Goal: Information Seeking & Learning: Check status

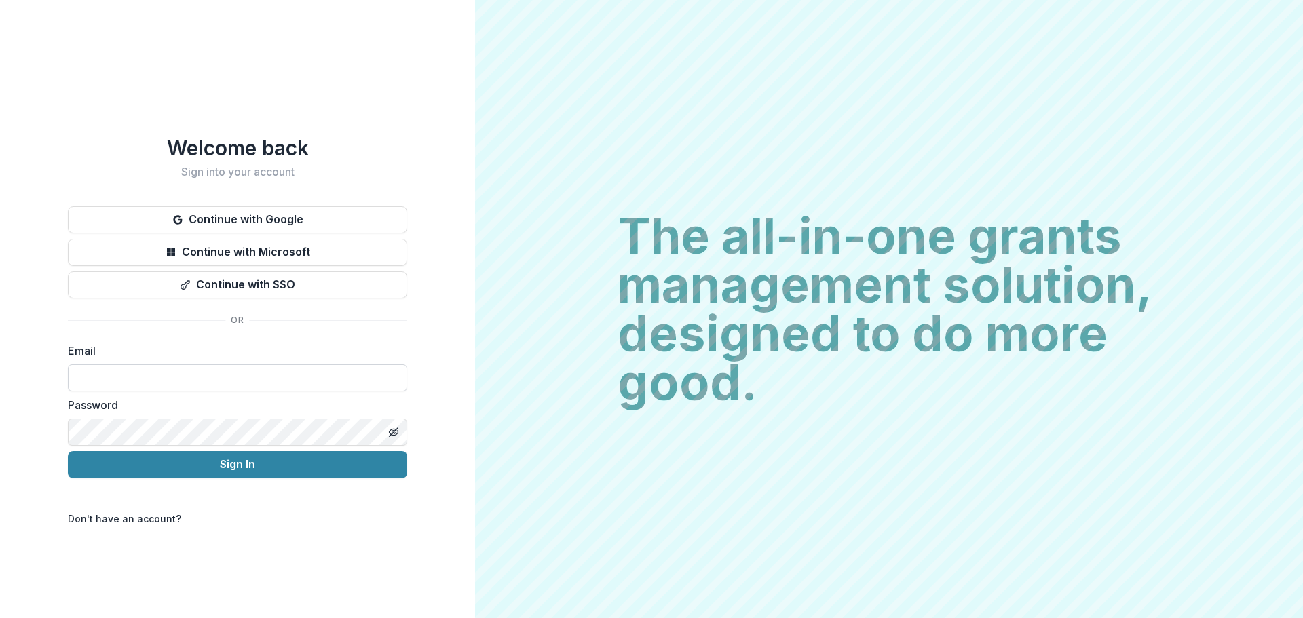
click at [248, 369] on input at bounding box center [237, 378] width 339 height 27
click at [298, 365] on input at bounding box center [237, 378] width 339 height 27
type input "**********"
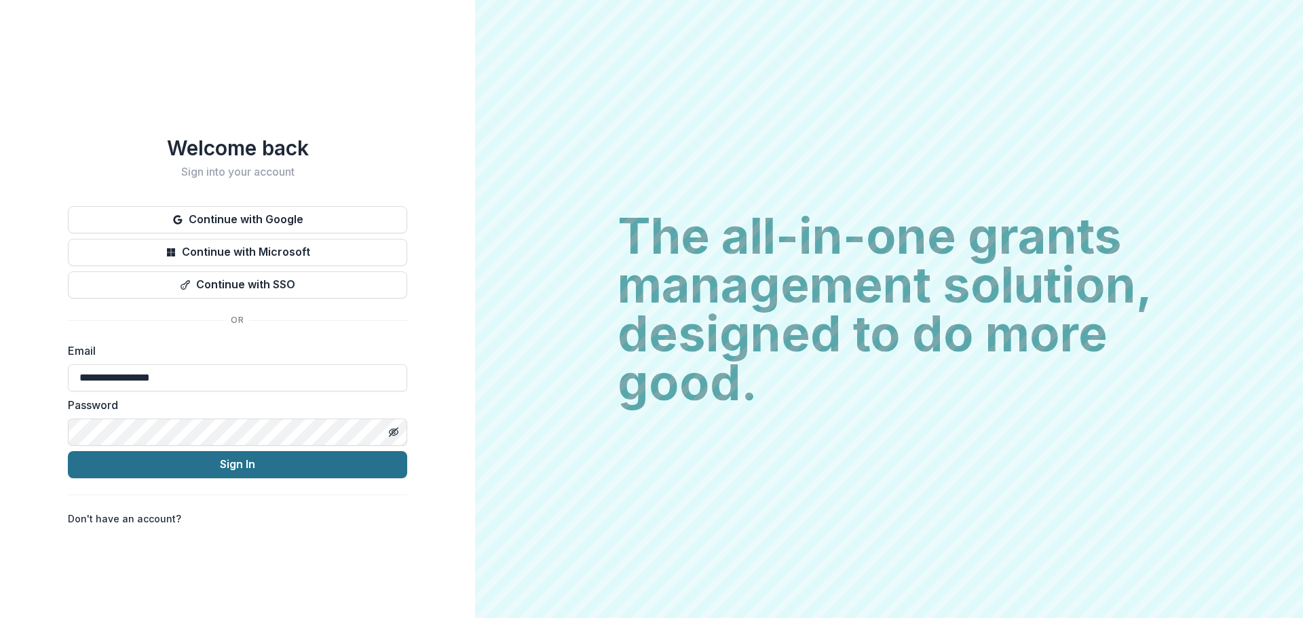
click at [267, 466] on button "Sign In" at bounding box center [237, 464] width 339 height 27
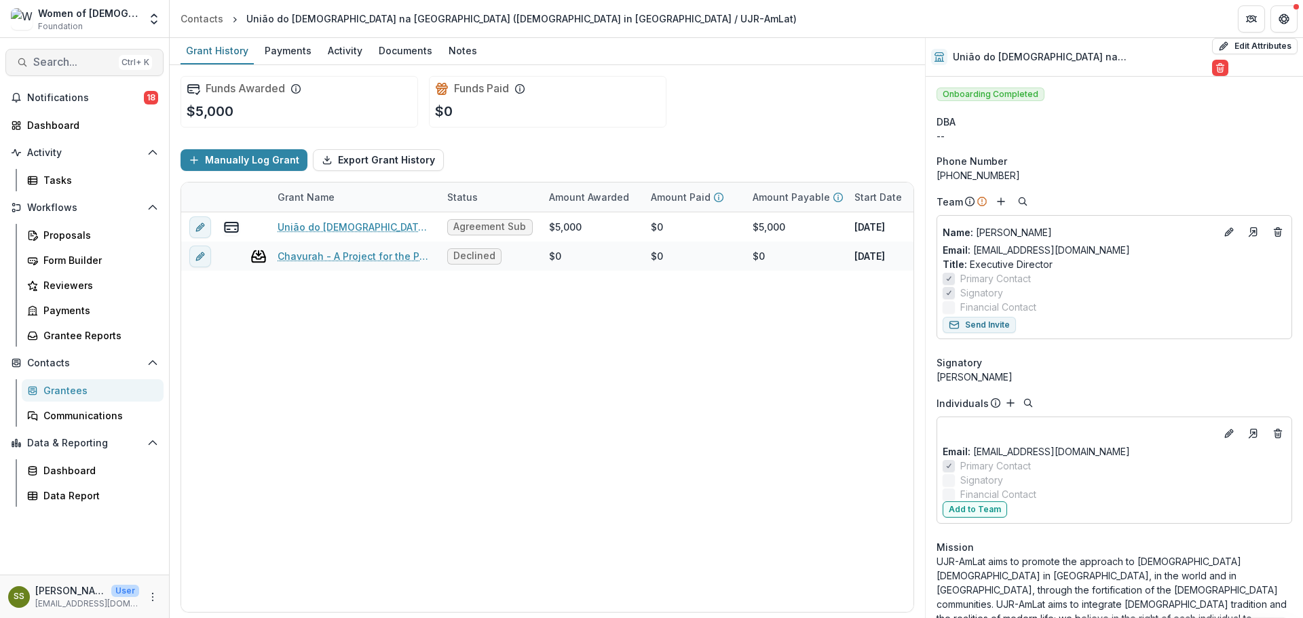
click at [78, 64] on span "Search..." at bounding box center [73, 62] width 80 height 13
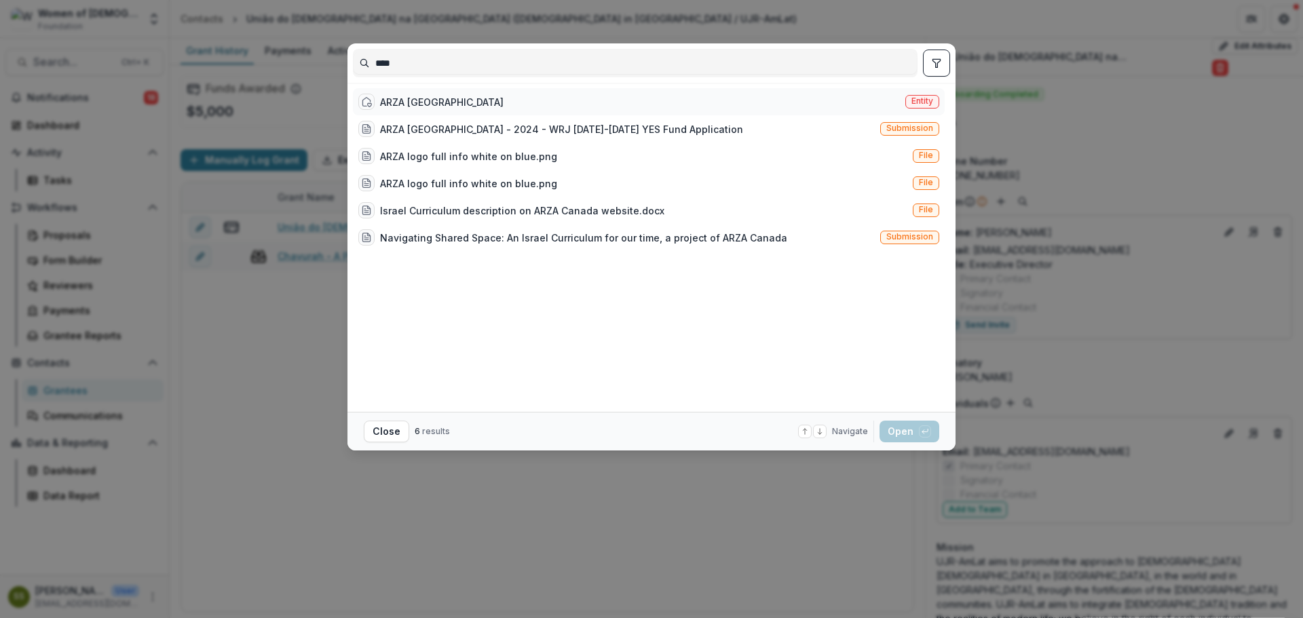
type input "****"
click at [498, 105] on div "ARZA Canada Entity" at bounding box center [649, 101] width 592 height 27
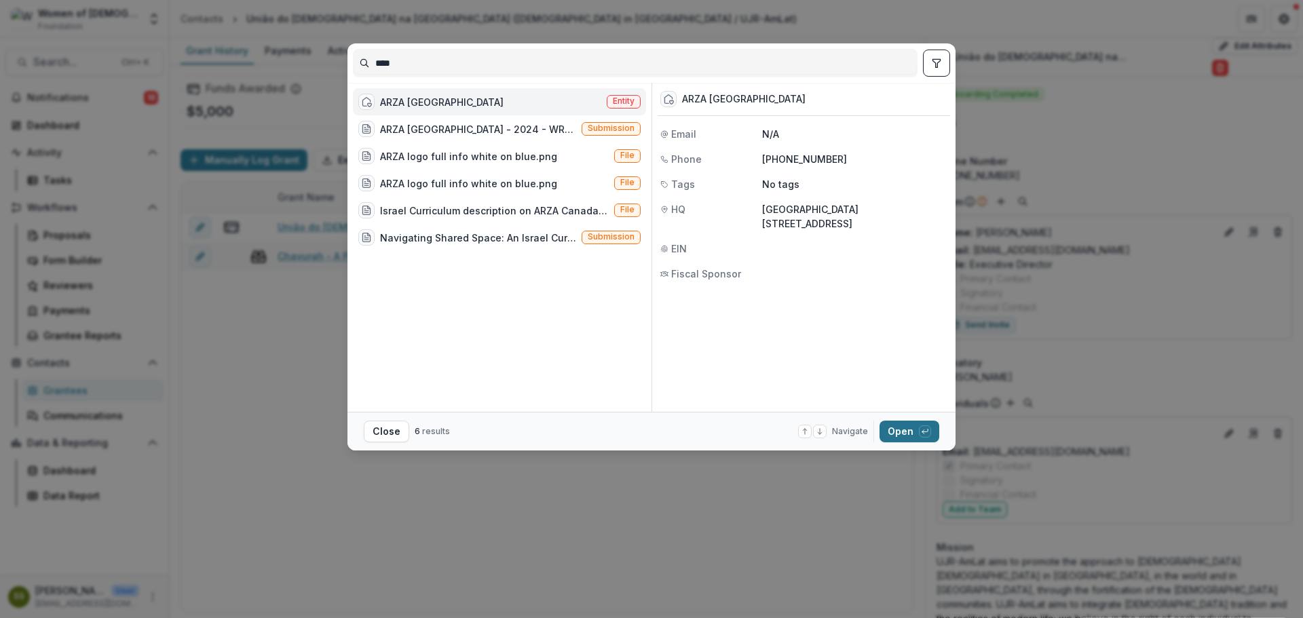
click at [920, 432] on div "button" at bounding box center [925, 432] width 12 height 12
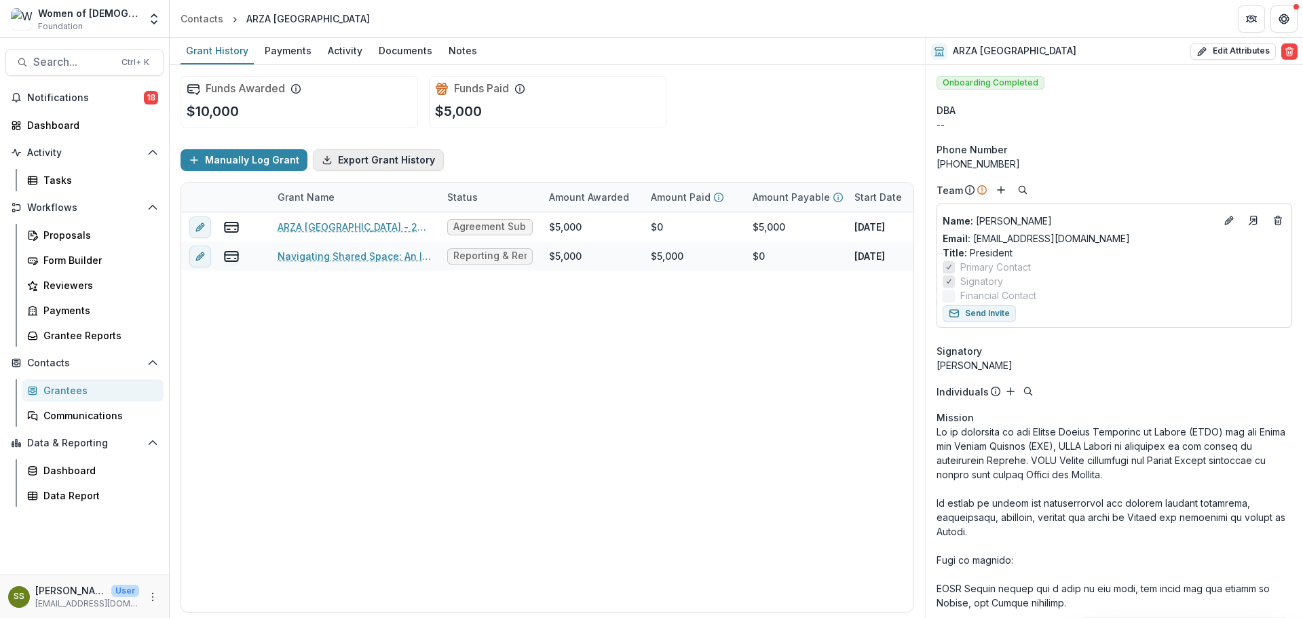
click at [401, 170] on button "Export Grant History" at bounding box center [378, 160] width 131 height 22
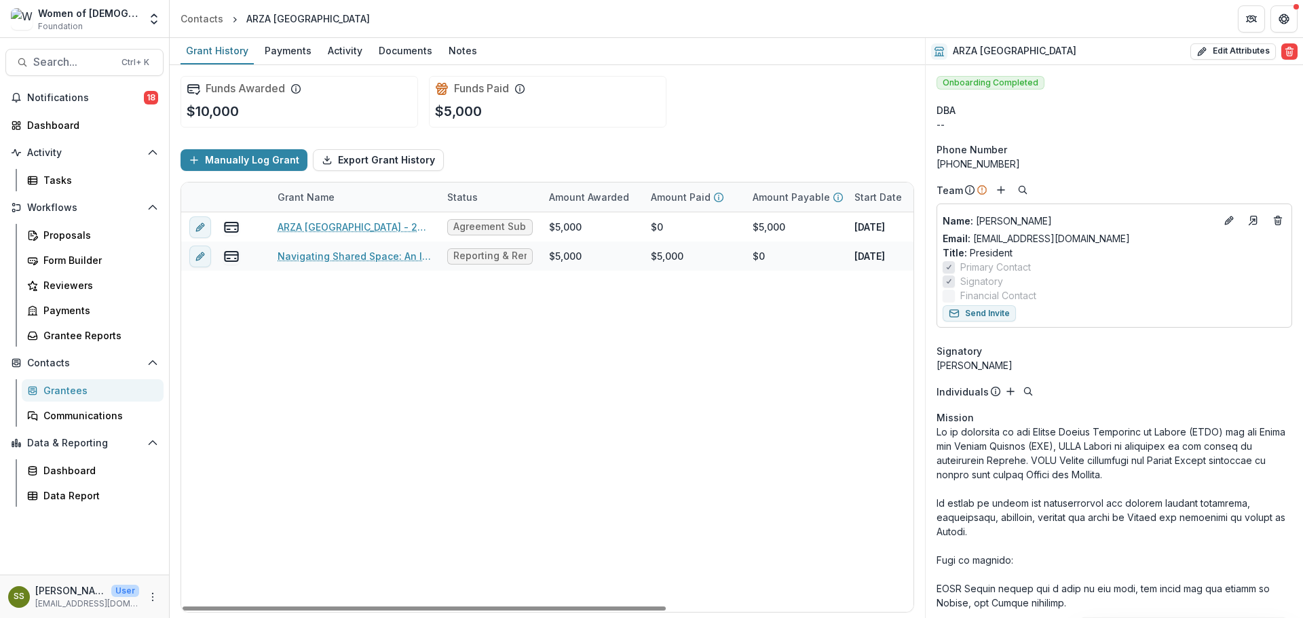
click at [485, 338] on div "ARZA Canada - 2024 - WRJ 2025-2026 YES Fund Application Agreement Submitted $5,…" at bounding box center [734, 412] width 1106 height 400
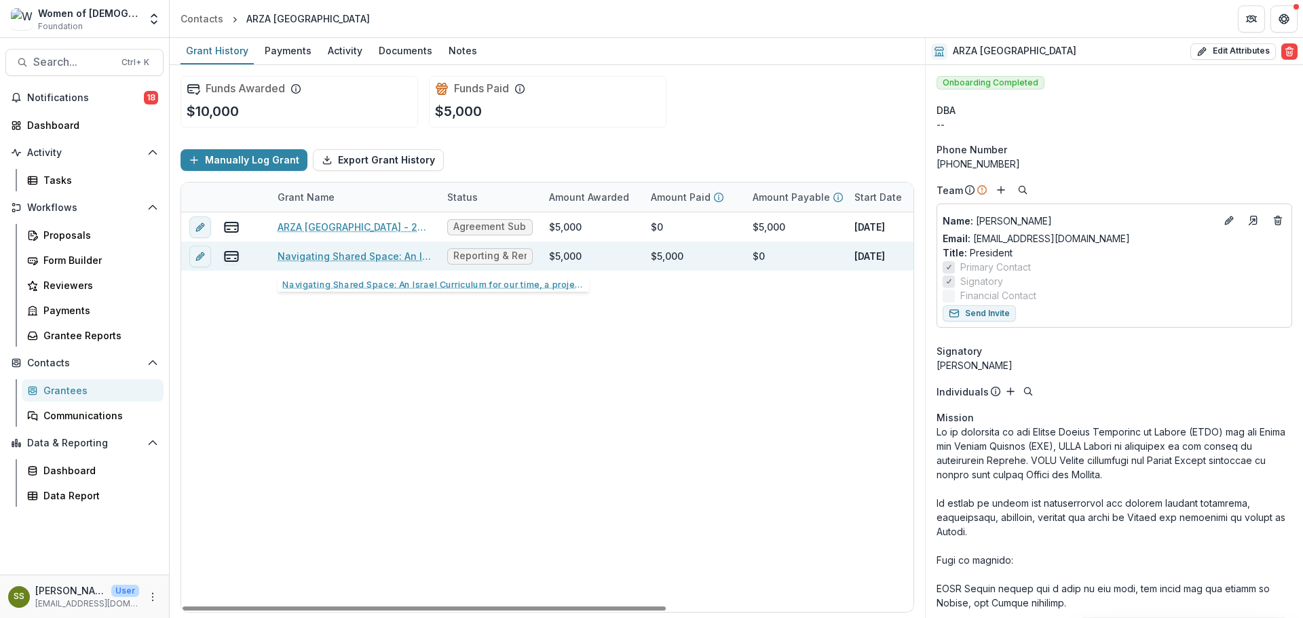
click at [385, 259] on link "Navigating Shared Space: An Israel Curriculum for our time, a project of ARZA C…" at bounding box center [354, 256] width 153 height 14
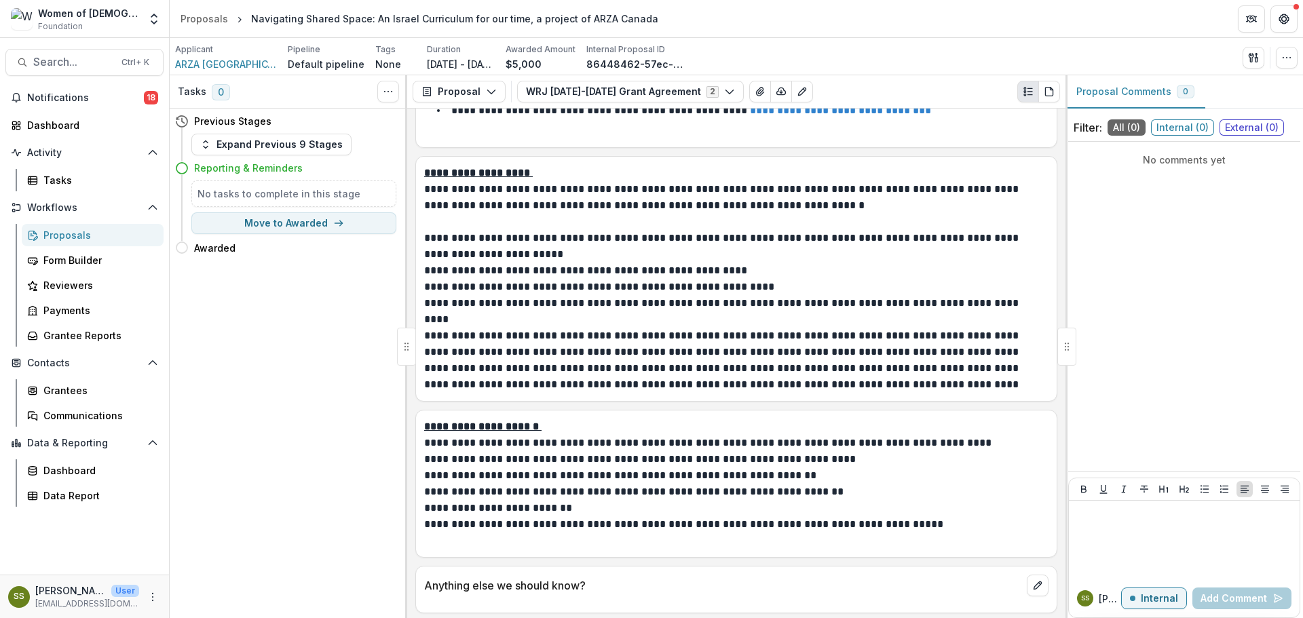
scroll to position [1979, 0]
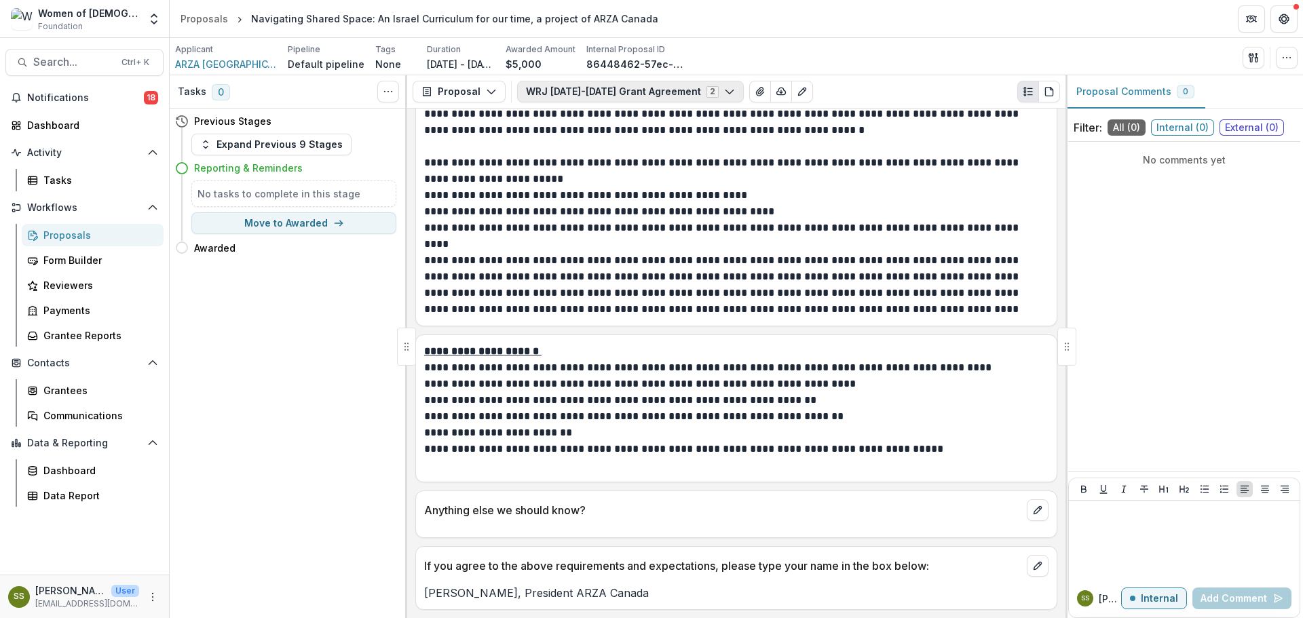
click at [664, 94] on button "WRJ 2024-2025 Grant Agreement 2" at bounding box center [630, 92] width 227 height 22
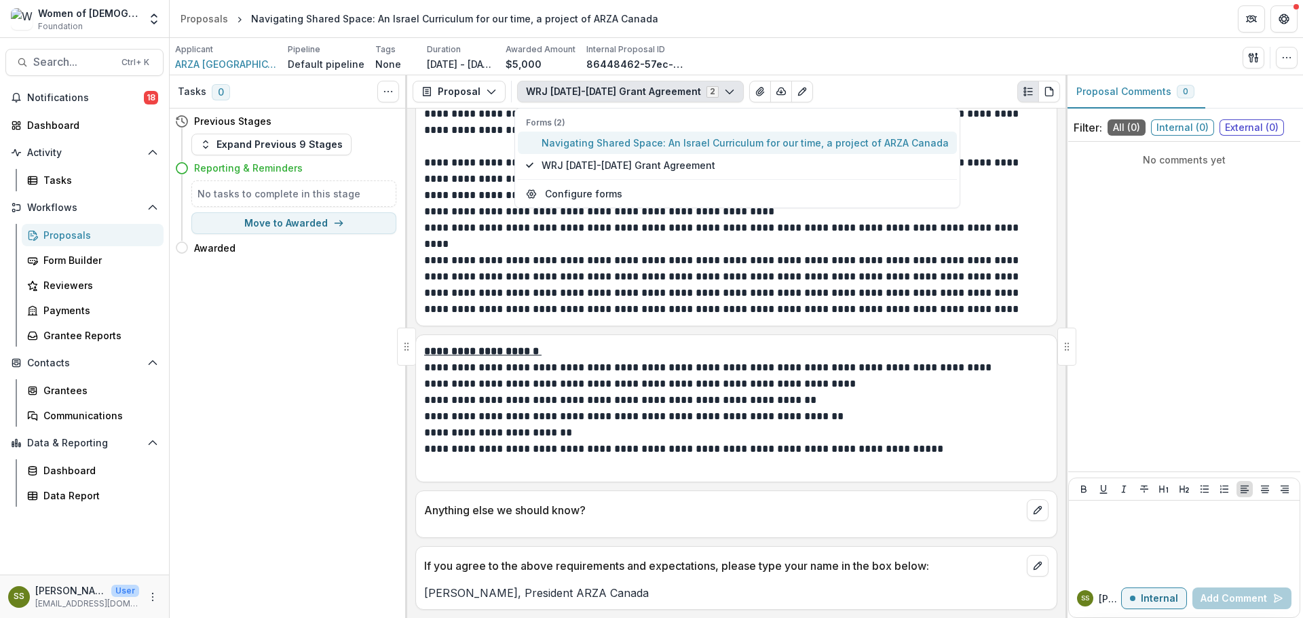
click at [664, 145] on span "Navigating Shared Space: An Israel Curriculum for our time, a project of ARZA C…" at bounding box center [745, 143] width 407 height 14
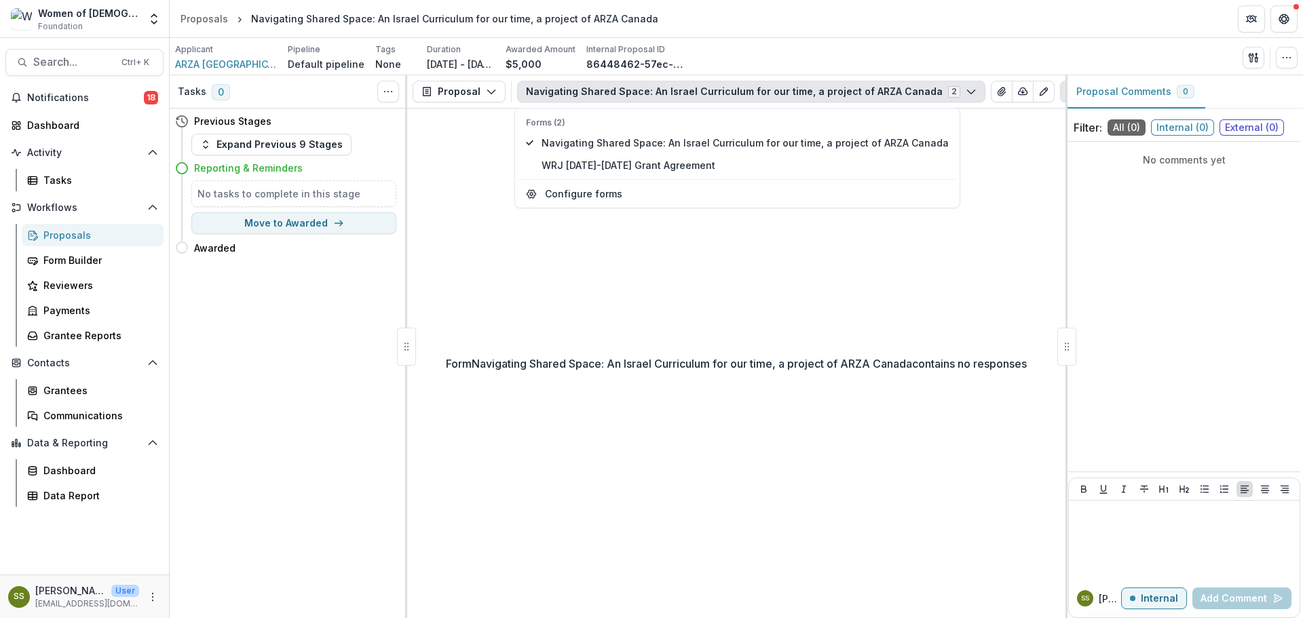
click at [1002, 364] on p "Form Navigating Shared Space: An Israel Curriculum for our time, a project of A…" at bounding box center [736, 364] width 581 height 16
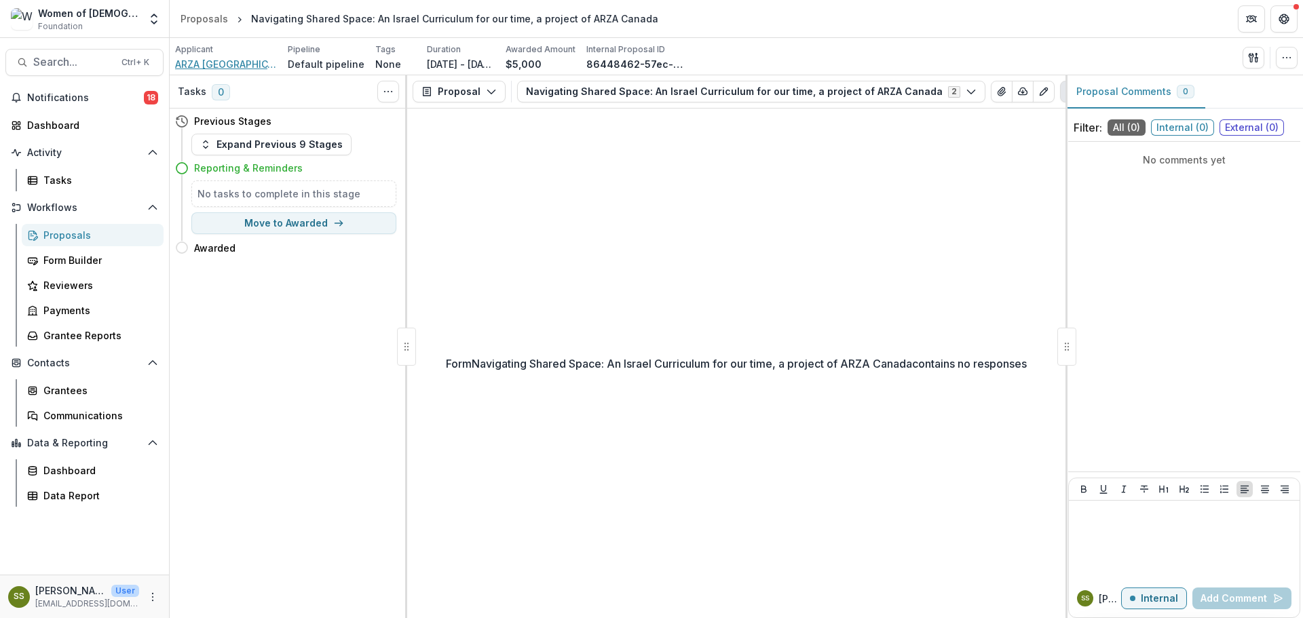
click at [215, 58] on span "ARZA Canada" at bounding box center [226, 64] width 102 height 14
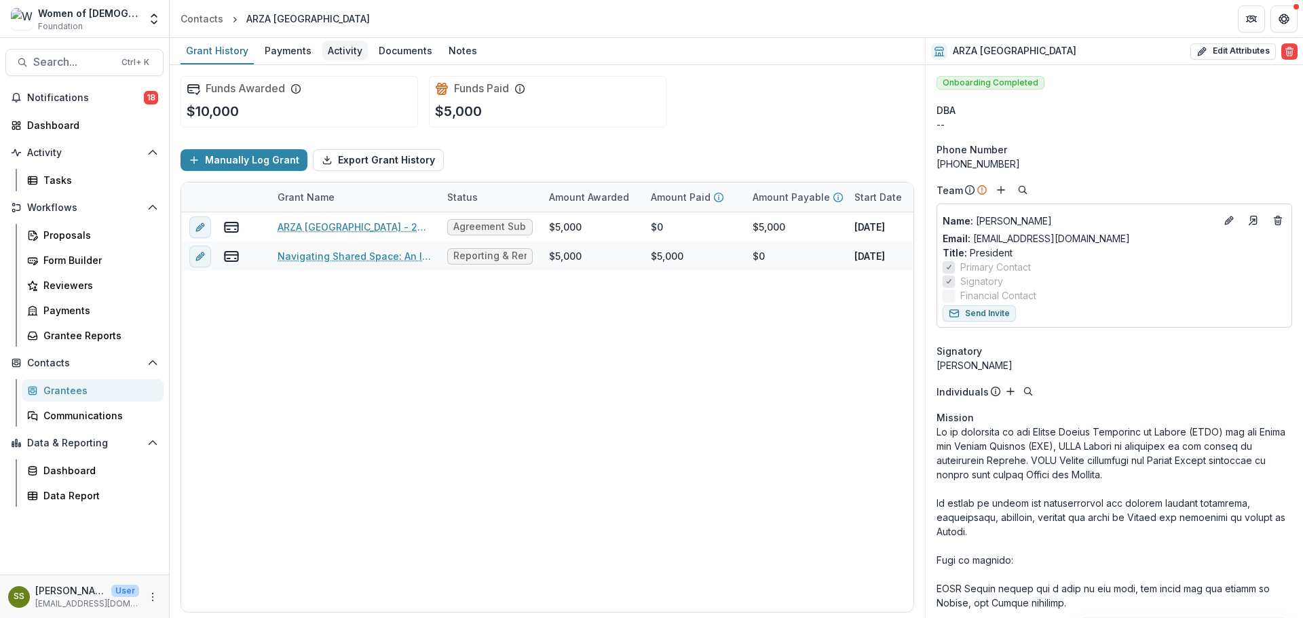
click at [359, 51] on div "Activity" at bounding box center [344, 51] width 45 height 20
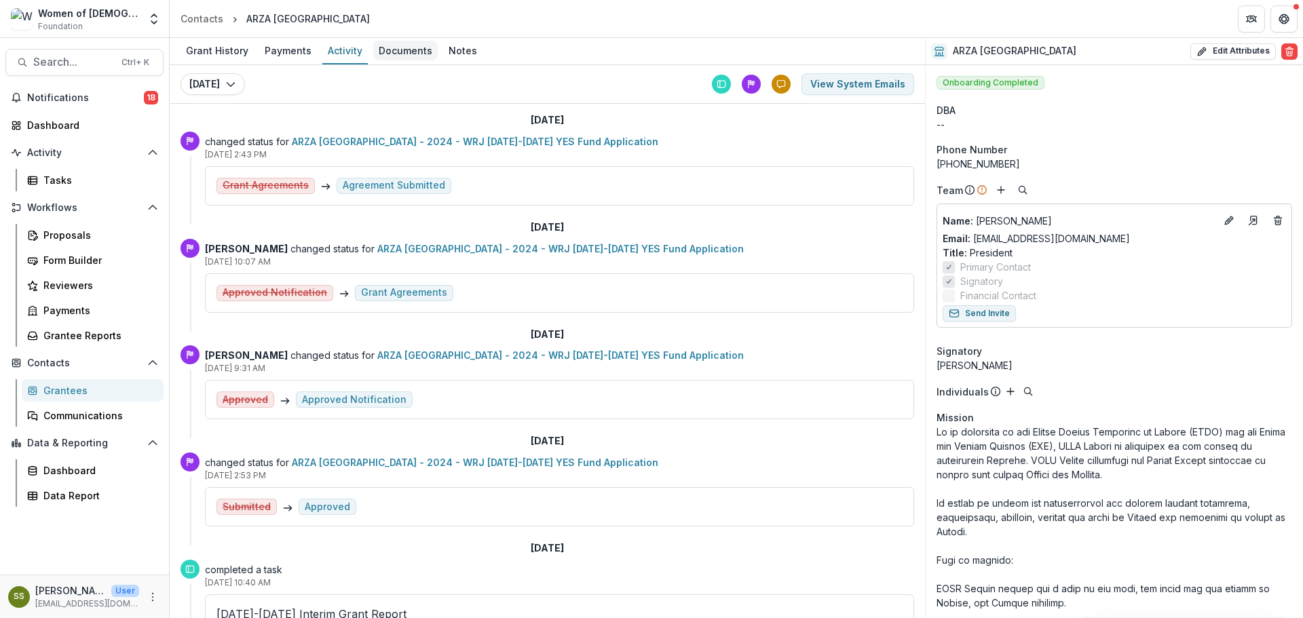
click at [397, 50] on div "Documents" at bounding box center [405, 51] width 64 height 20
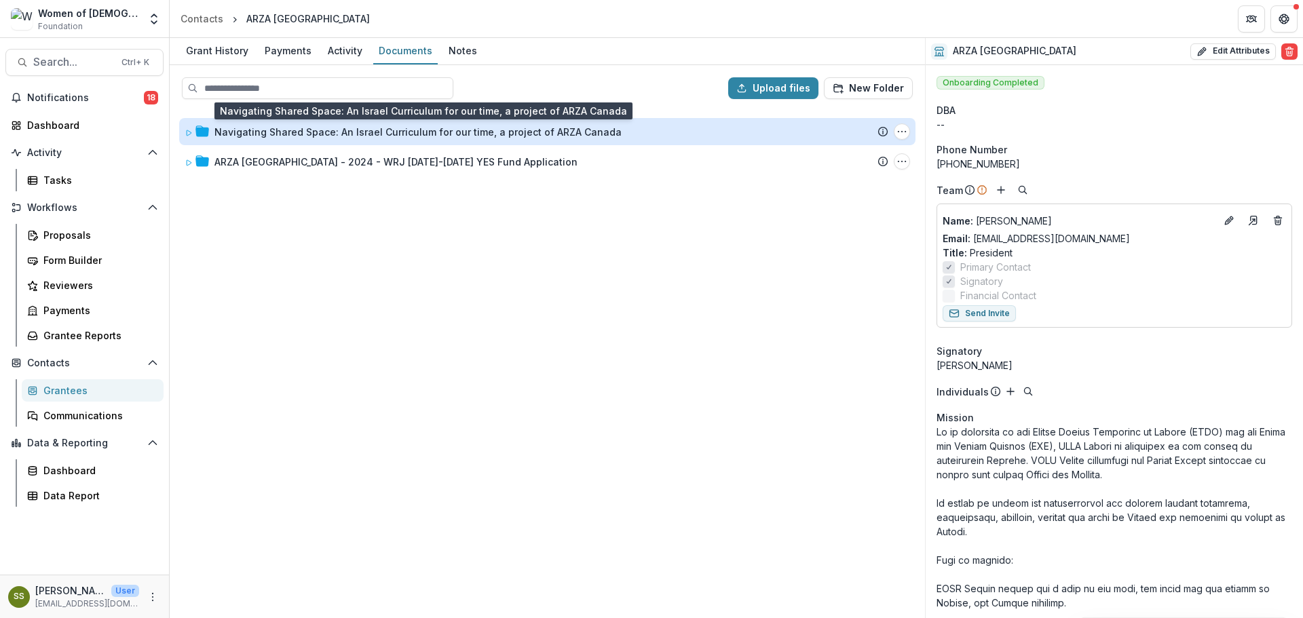
click at [482, 128] on div "Navigating Shared Space: An Israel Curriculum for our time, a project of ARZA C…" at bounding box center [418, 132] width 407 height 14
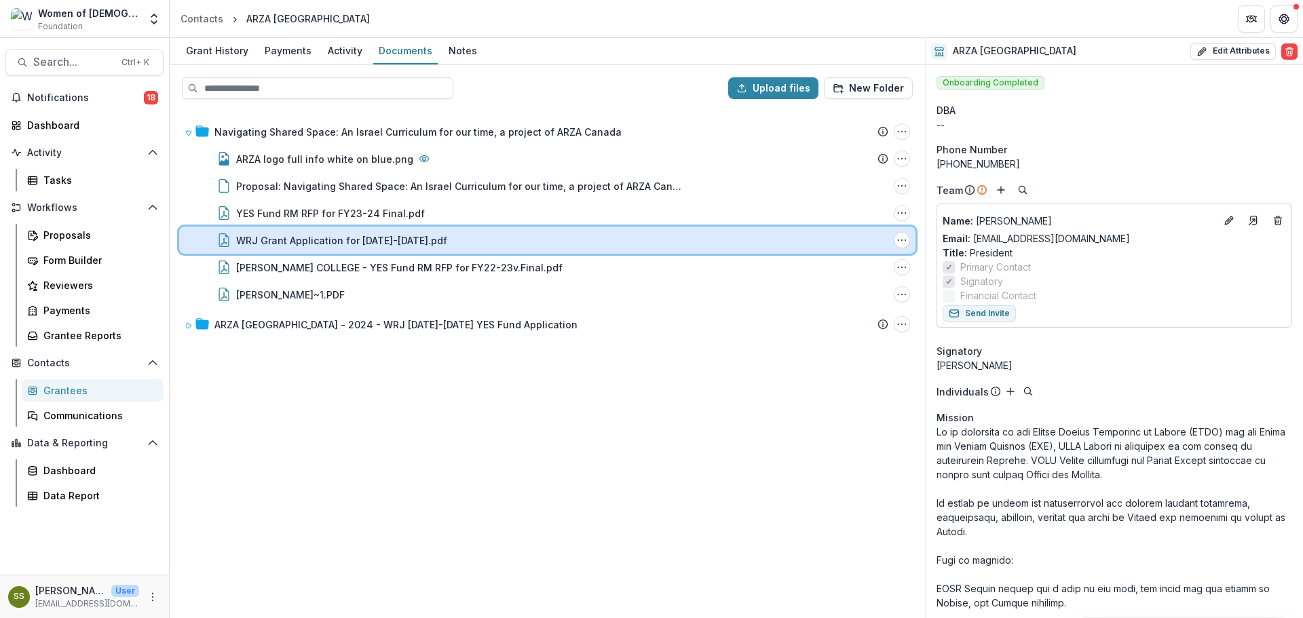
click at [443, 231] on div "WRJ Grant Application for 2024-2025.pdf File Options Download Rename Delete" at bounding box center [547, 240] width 737 height 27
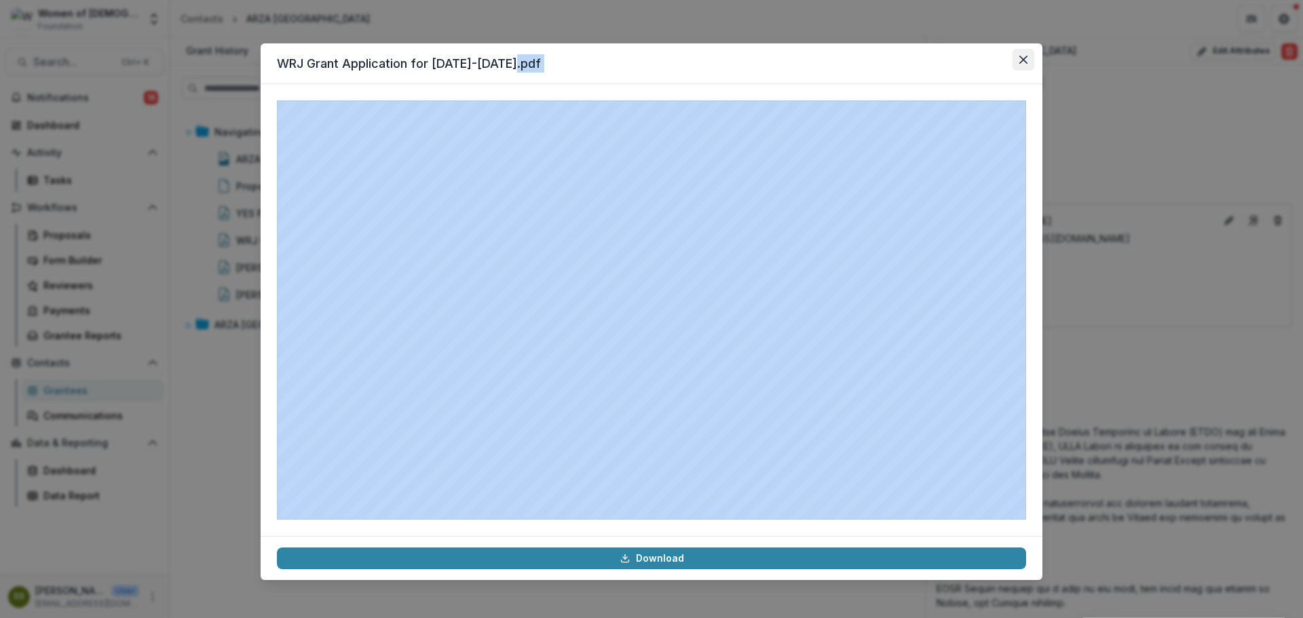
click at [1021, 60] on icon "Close" at bounding box center [1024, 60] width 8 height 8
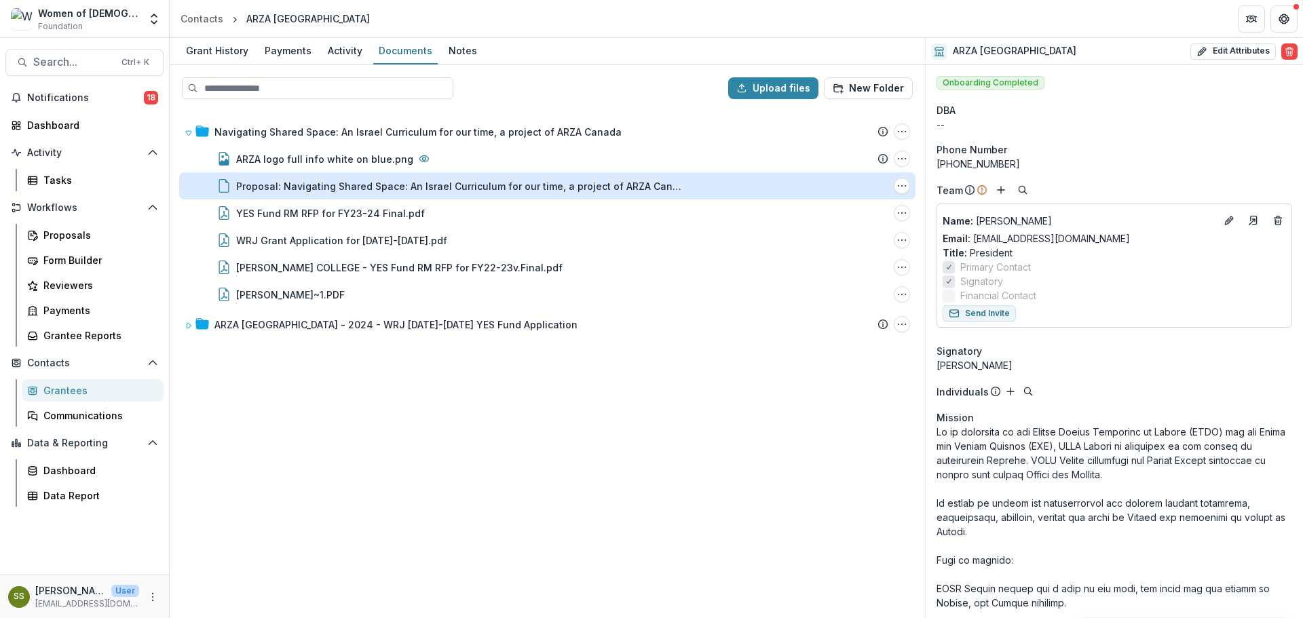
click at [434, 187] on div "Proposal: Navigating Shared Space: An Israel Curriculum for our time, a project…" at bounding box center [460, 186] width 448 height 14
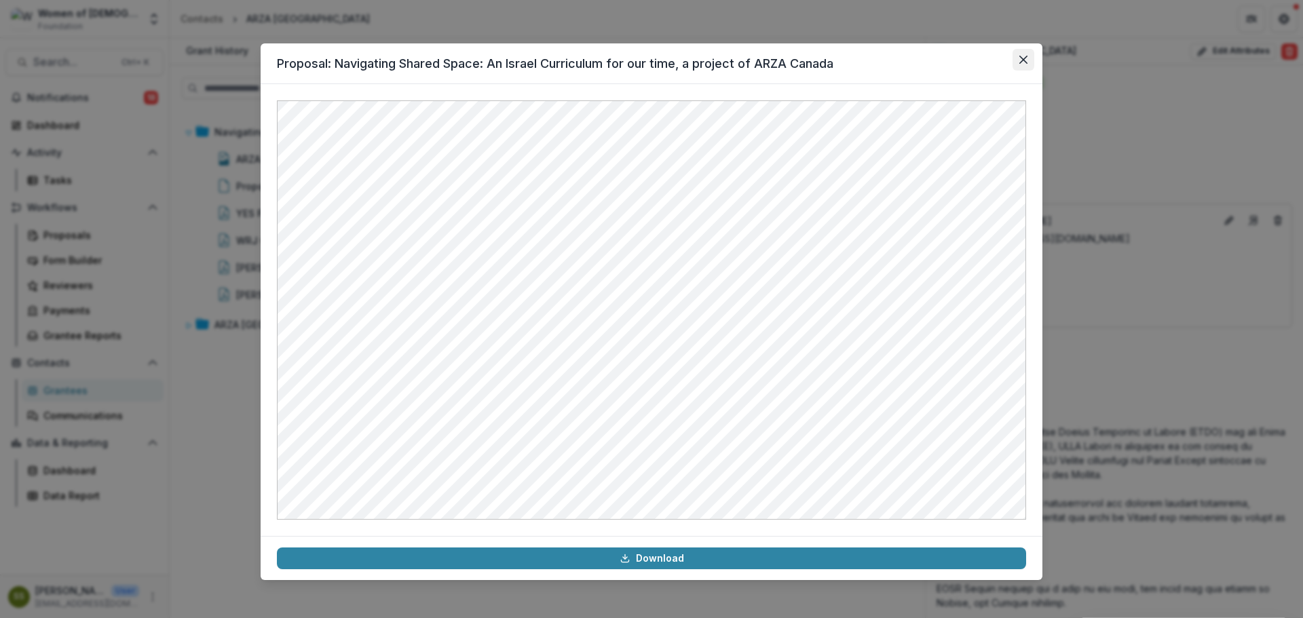
click at [1020, 61] on icon "Close" at bounding box center [1024, 60] width 8 height 8
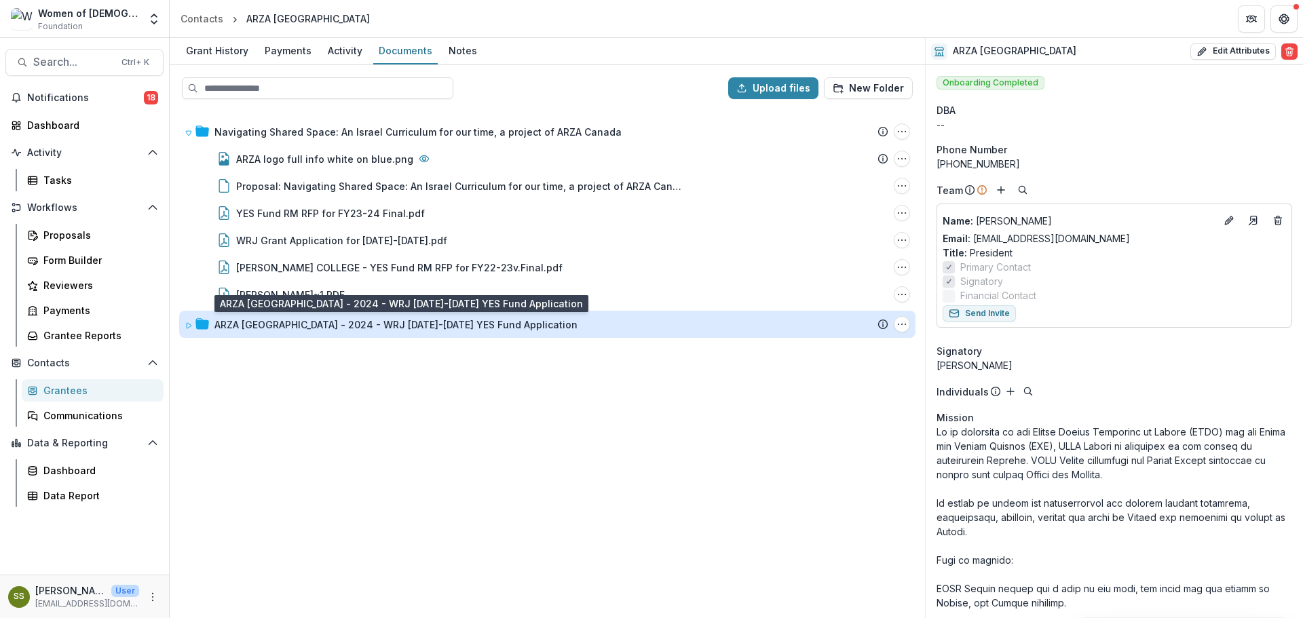
click at [394, 329] on div "ARZA Canada - 2024 - WRJ 2025-2026 YES Fund Application" at bounding box center [396, 325] width 363 height 14
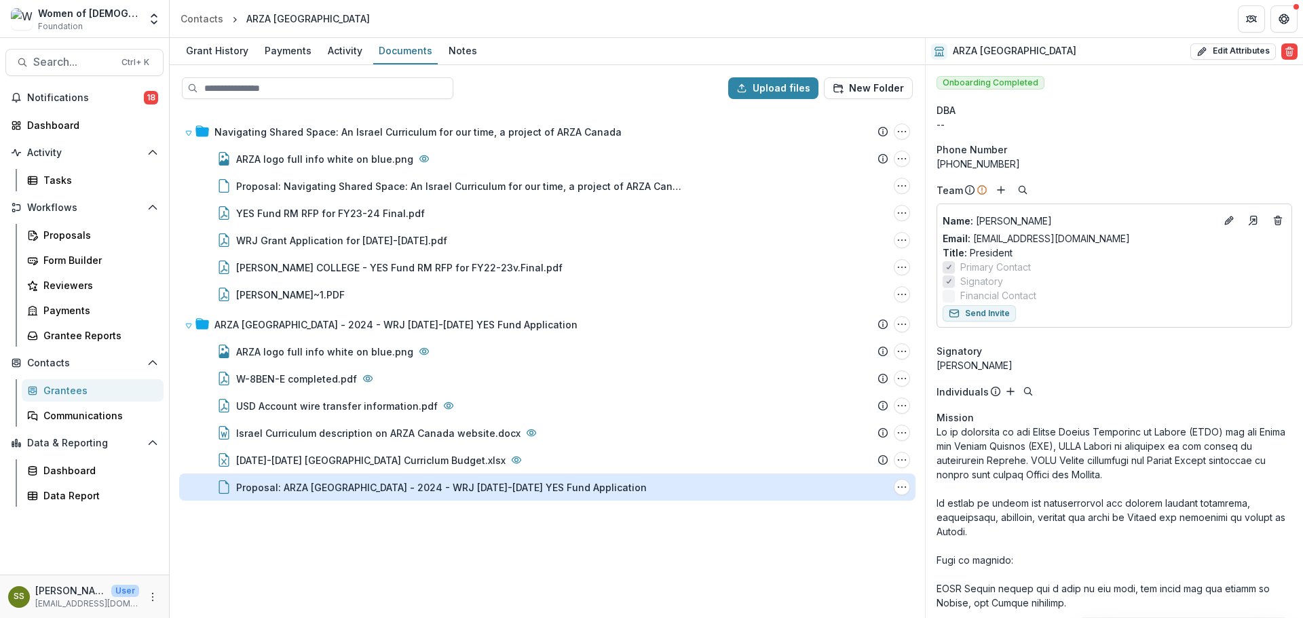
click at [405, 485] on div "Proposal: ARZA Canada - 2024 - WRJ 2025-2026 YES Fund Application" at bounding box center [441, 488] width 411 height 14
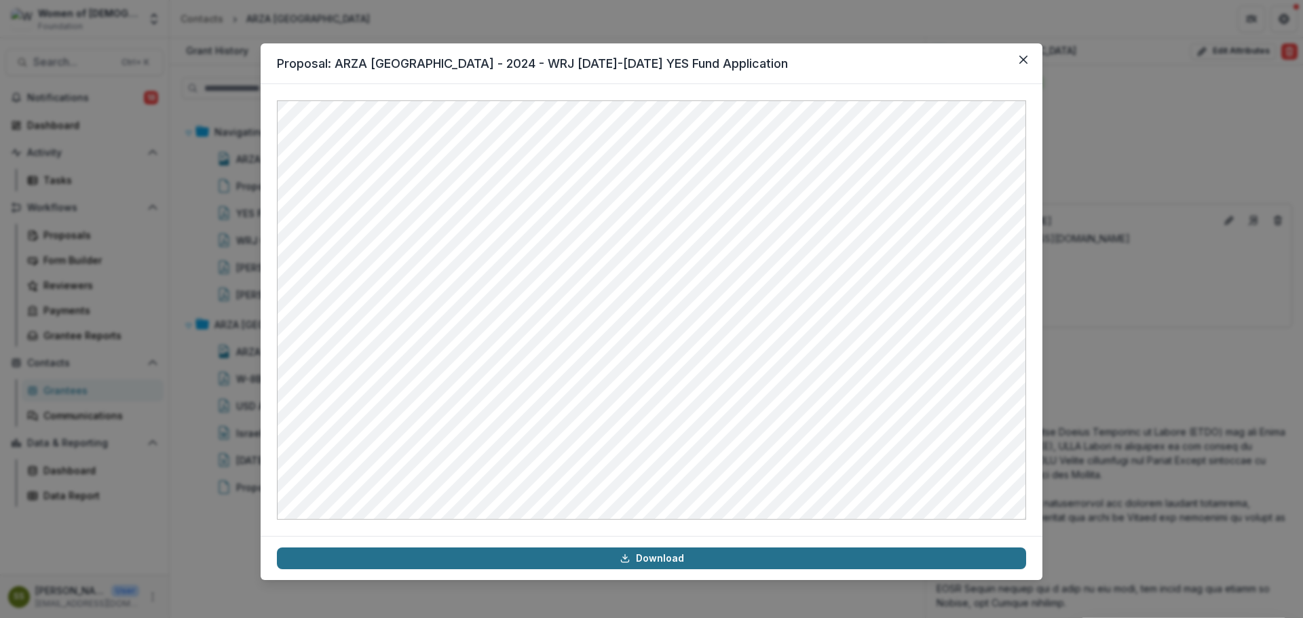
click at [709, 560] on link "Download" at bounding box center [651, 559] width 749 height 22
click at [1027, 57] on icon "Close" at bounding box center [1024, 60] width 8 height 8
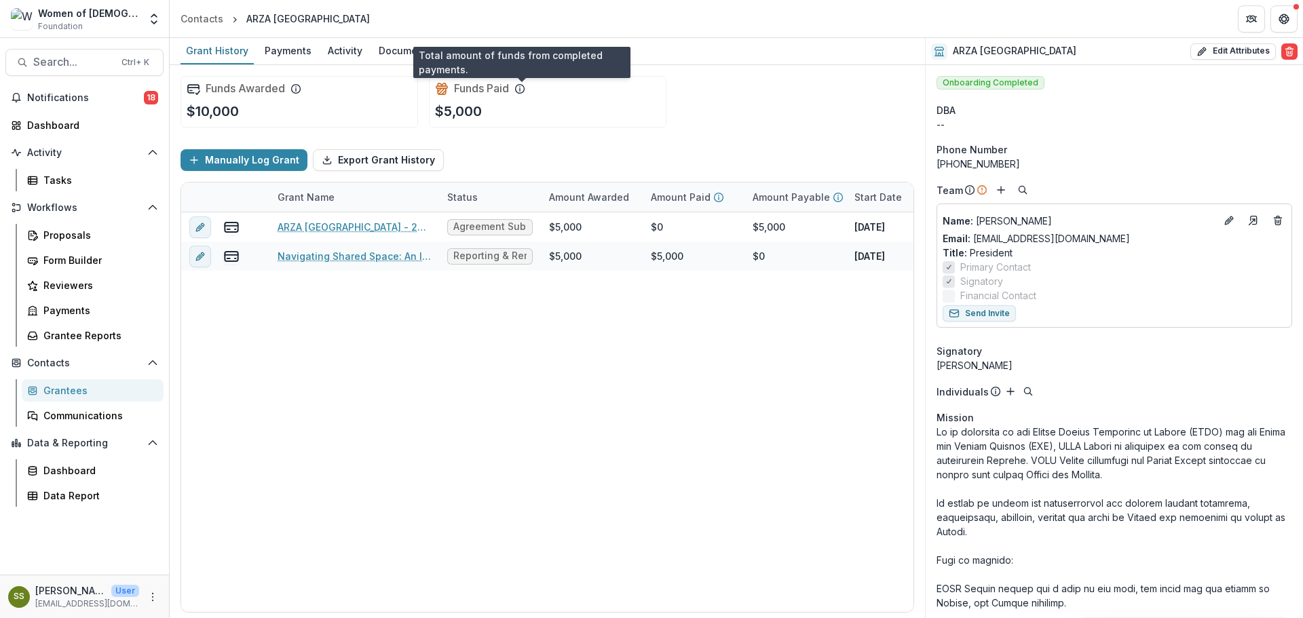
click at [519, 90] on icon at bounding box center [520, 88] width 11 height 11
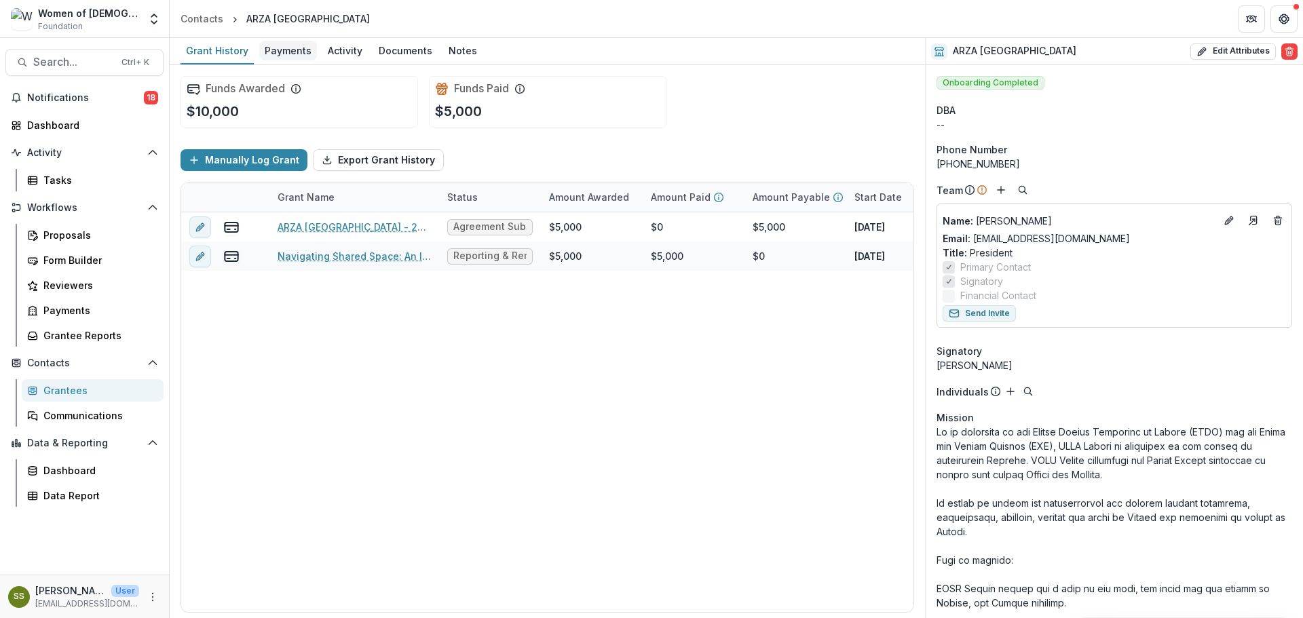
click at [290, 55] on div "Payments" at bounding box center [288, 51] width 58 height 20
select select "****"
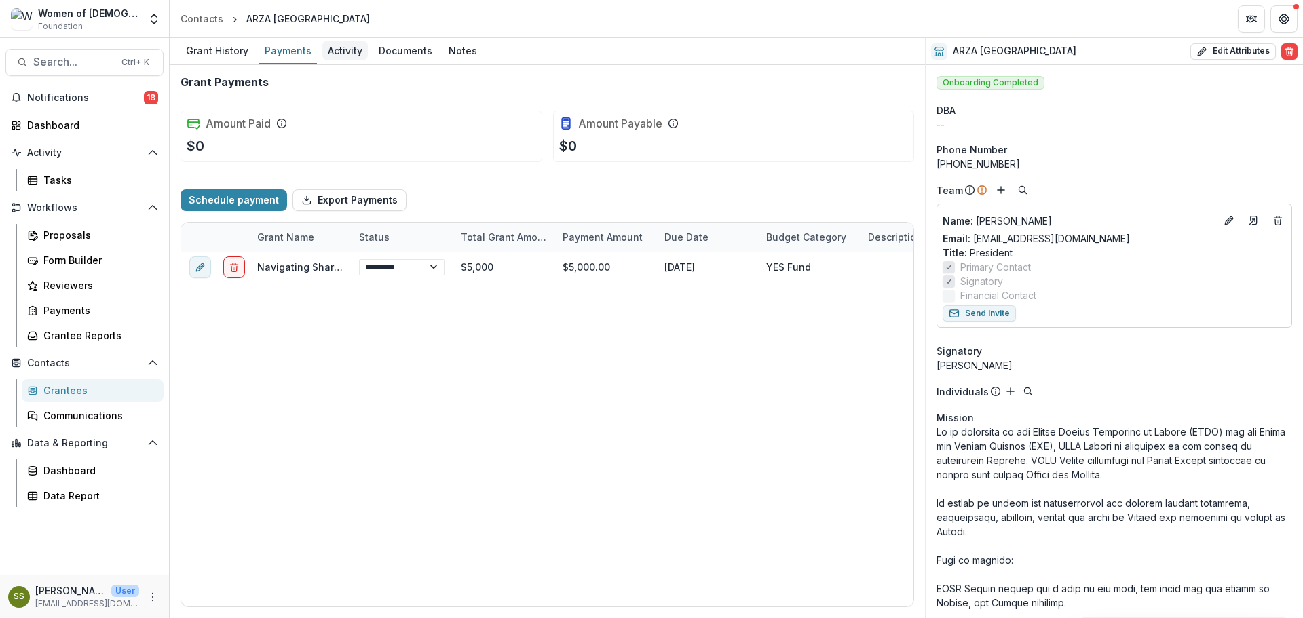
click at [327, 48] on div "Activity" at bounding box center [344, 51] width 45 height 20
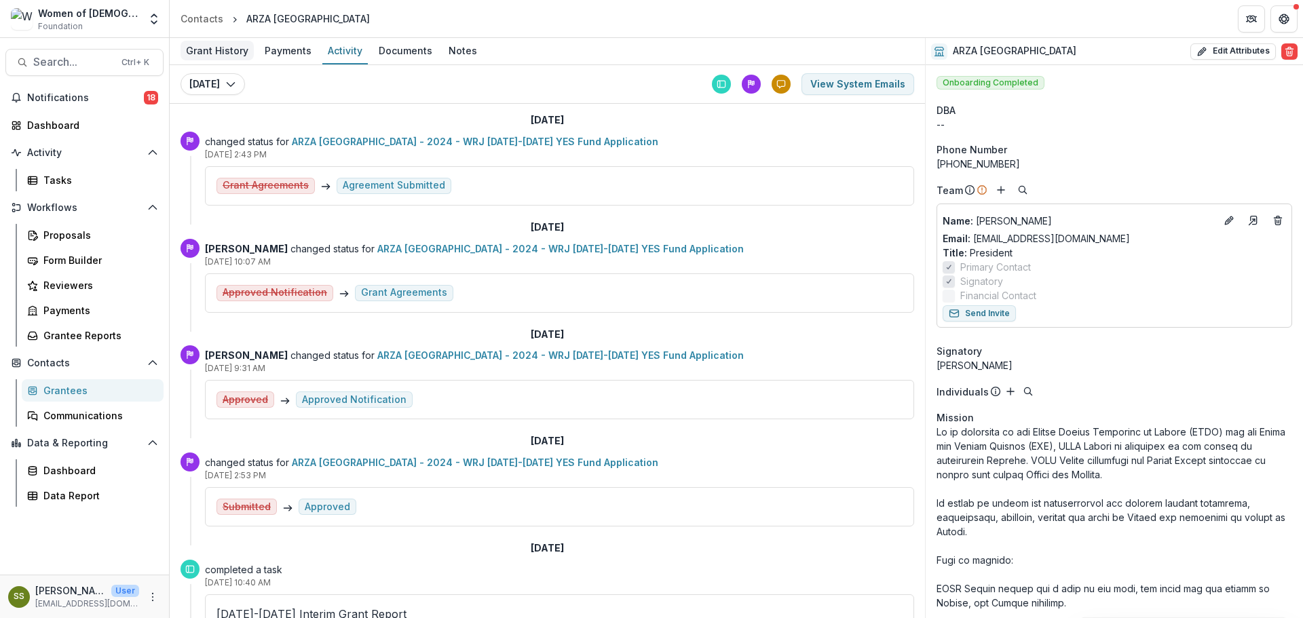
click at [232, 54] on div "Grant History" at bounding box center [217, 51] width 73 height 20
